Goal: Information Seeking & Learning: Learn about a topic

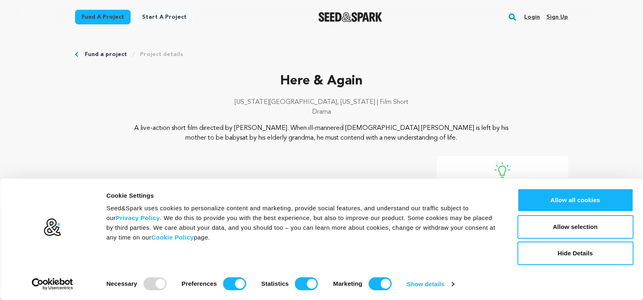
click at [406, 143] on p "A live-action short film directed by [PERSON_NAME]. When ill-mannered [DEMOGRAP…" at bounding box center [321, 132] width 395 height 19
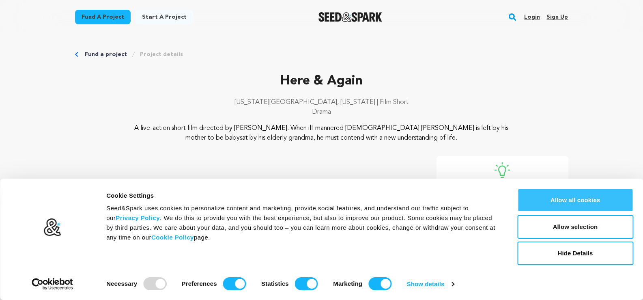
click at [612, 206] on button "Allow all cookies" at bounding box center [575, 200] width 116 height 24
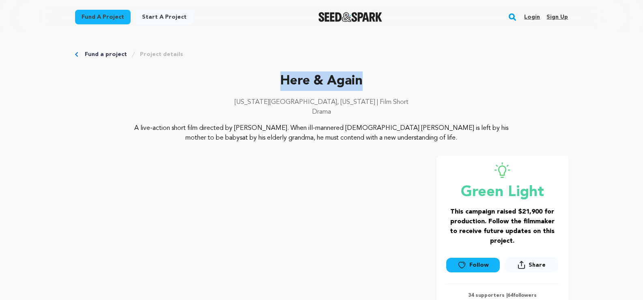
drag, startPoint x: 294, startPoint y: 80, endPoint x: 402, endPoint y: 81, distance: 108.0
click at [402, 81] on p "Here & Again" at bounding box center [322, 80] width 494 height 19
drag, startPoint x: 367, startPoint y: 100, endPoint x: 496, endPoint y: 153, distance: 139.7
click at [496, 153] on div "Here & Again [US_STATE][GEOGRAPHIC_DATA], [US_STATE] | Film Short Drama A live-…" at bounding box center [322, 228] width 494 height 315
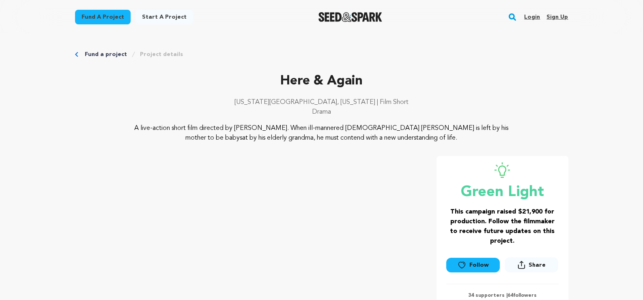
click at [496, 153] on div "Here & Again [US_STATE][GEOGRAPHIC_DATA], [US_STATE] | Film Short Drama A live-…" at bounding box center [322, 228] width 494 height 315
drag, startPoint x: 461, startPoint y: 157, endPoint x: 459, endPoint y: 79, distance: 77.5
click at [459, 79] on div "Here & Again [US_STATE][GEOGRAPHIC_DATA], [US_STATE] | Film Short Drama A live-…" at bounding box center [322, 228] width 494 height 315
click at [459, 79] on p "Here & Again" at bounding box center [322, 80] width 494 height 19
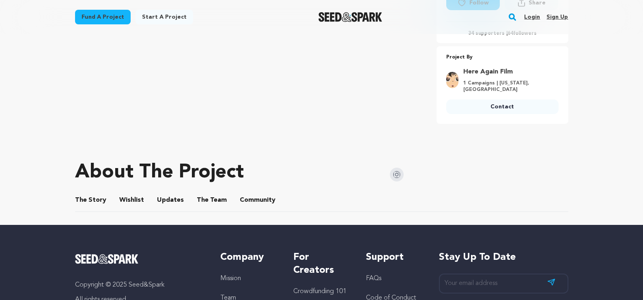
scroll to position [365, 0]
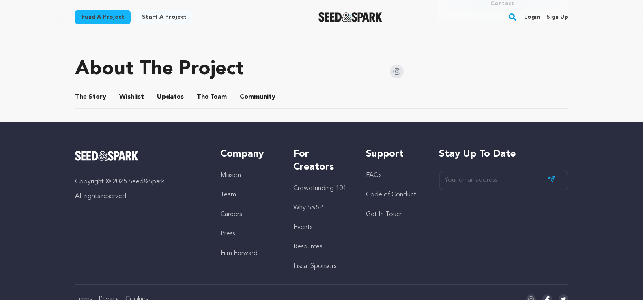
click at [81, 108] on button "The Story" at bounding box center [90, 98] width 19 height 19
